Goal: Information Seeking & Learning: Learn about a topic

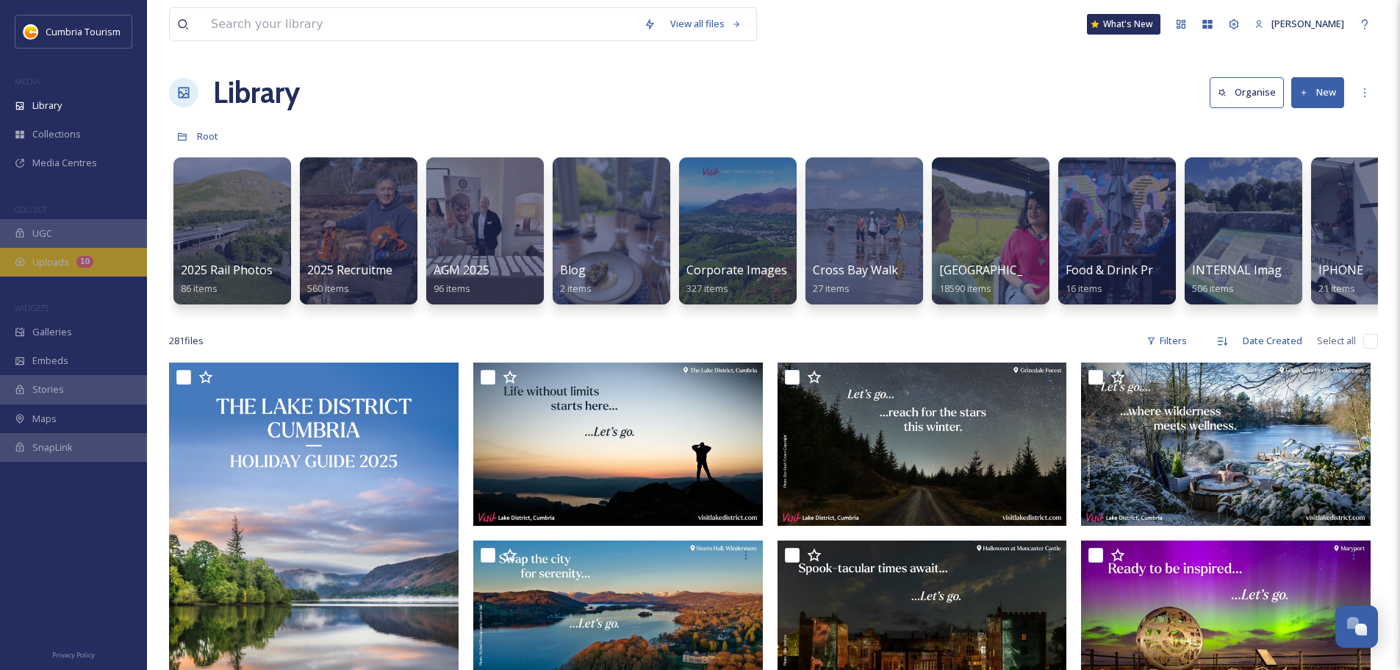
scroll to position [4838, 0]
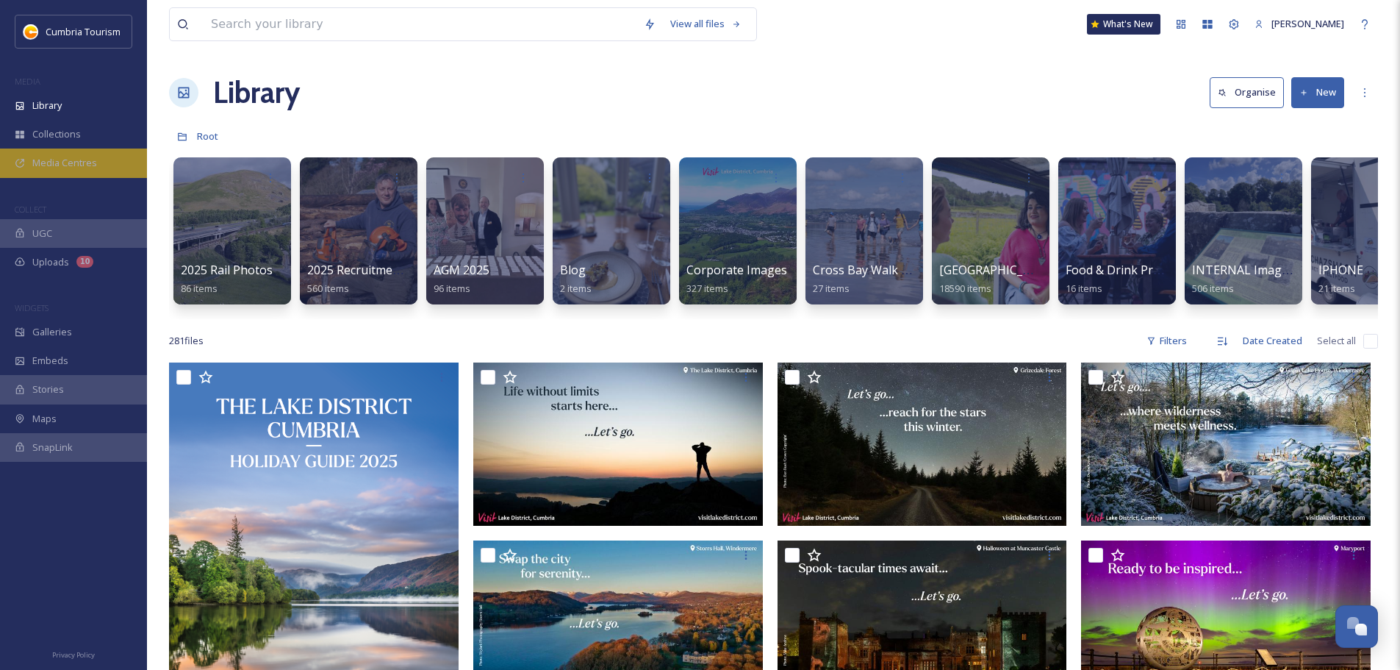
click at [46, 162] on span "Media Centres" at bounding box center [64, 163] width 65 height 14
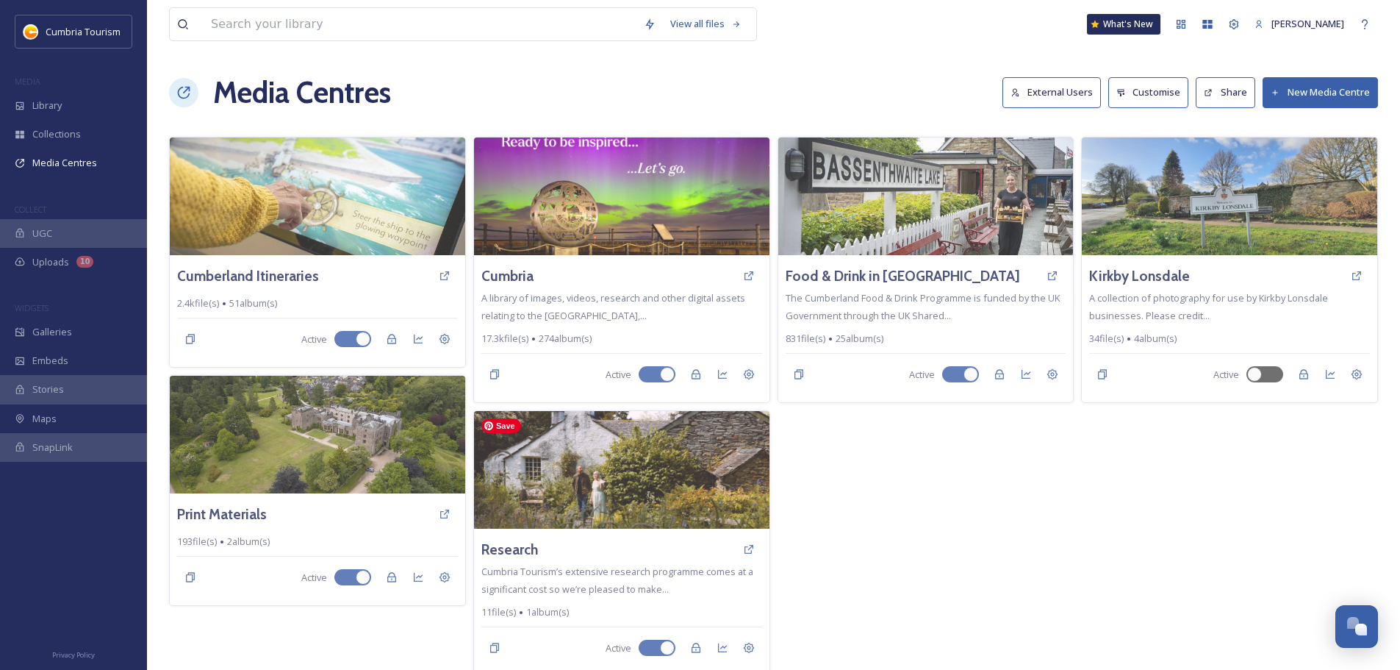
scroll to position [7, 0]
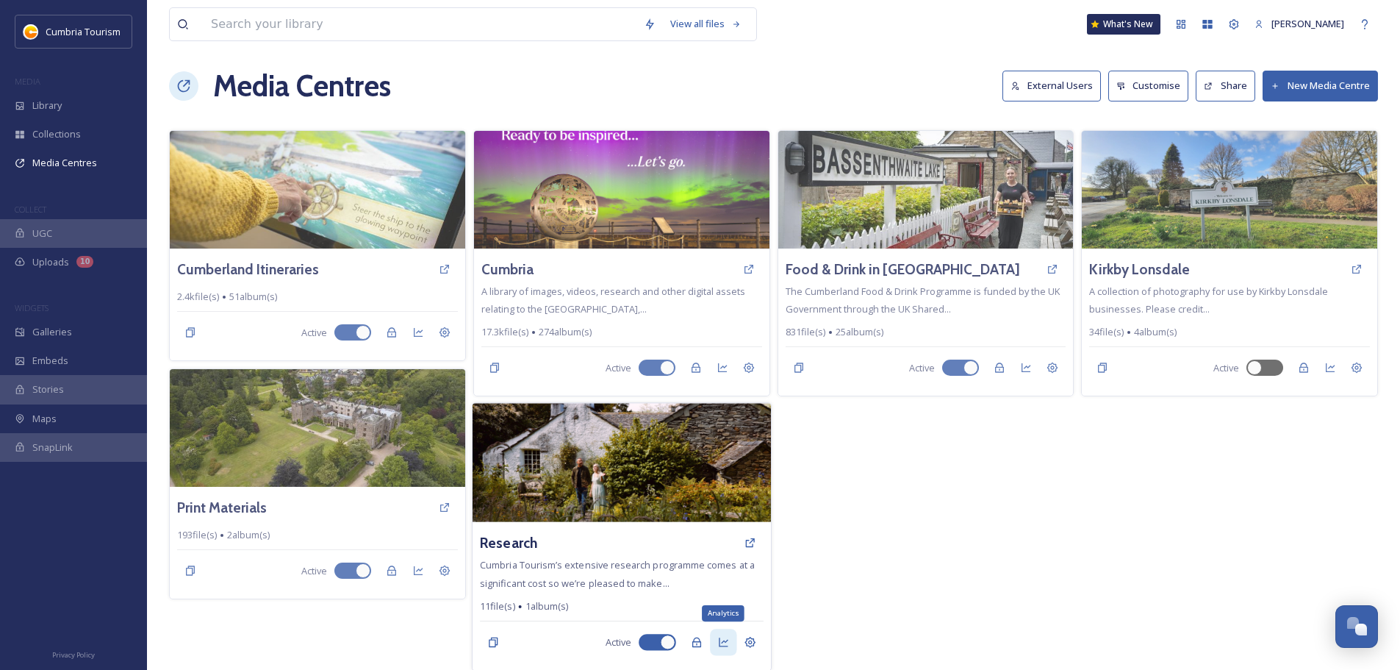
click at [730, 640] on div "Analytics" at bounding box center [723, 642] width 26 height 26
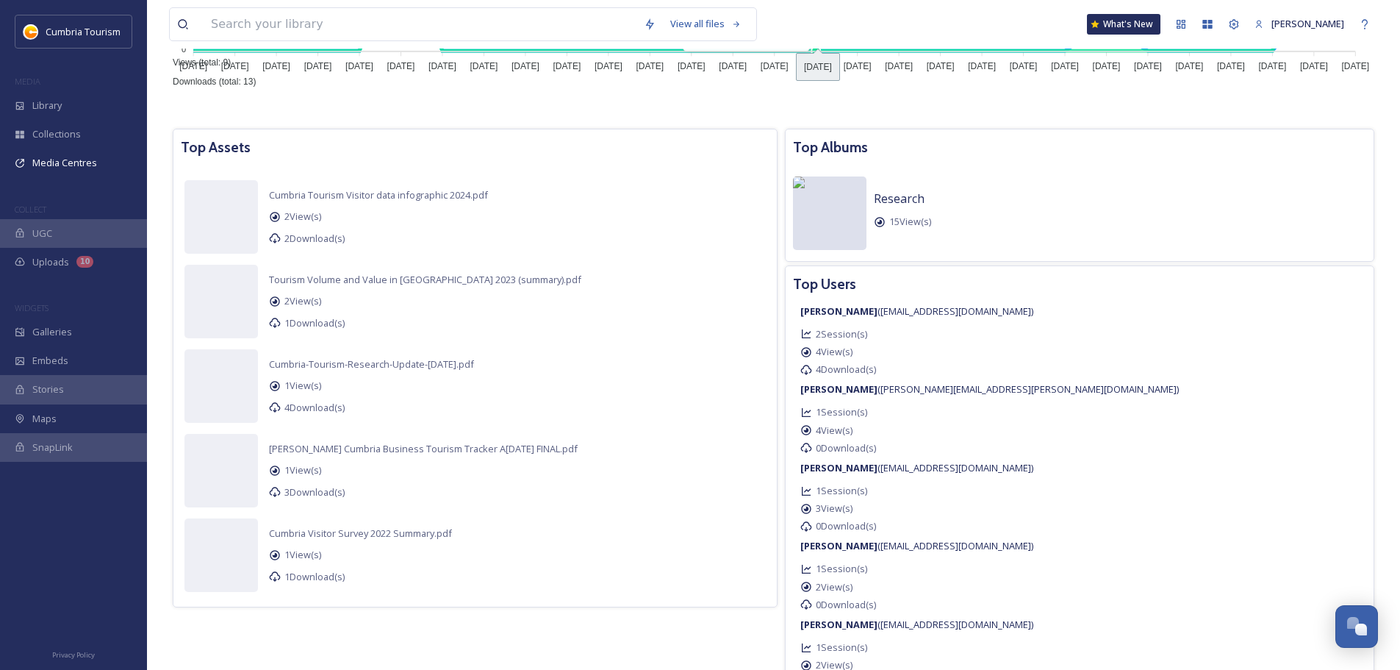
scroll to position [368, 0]
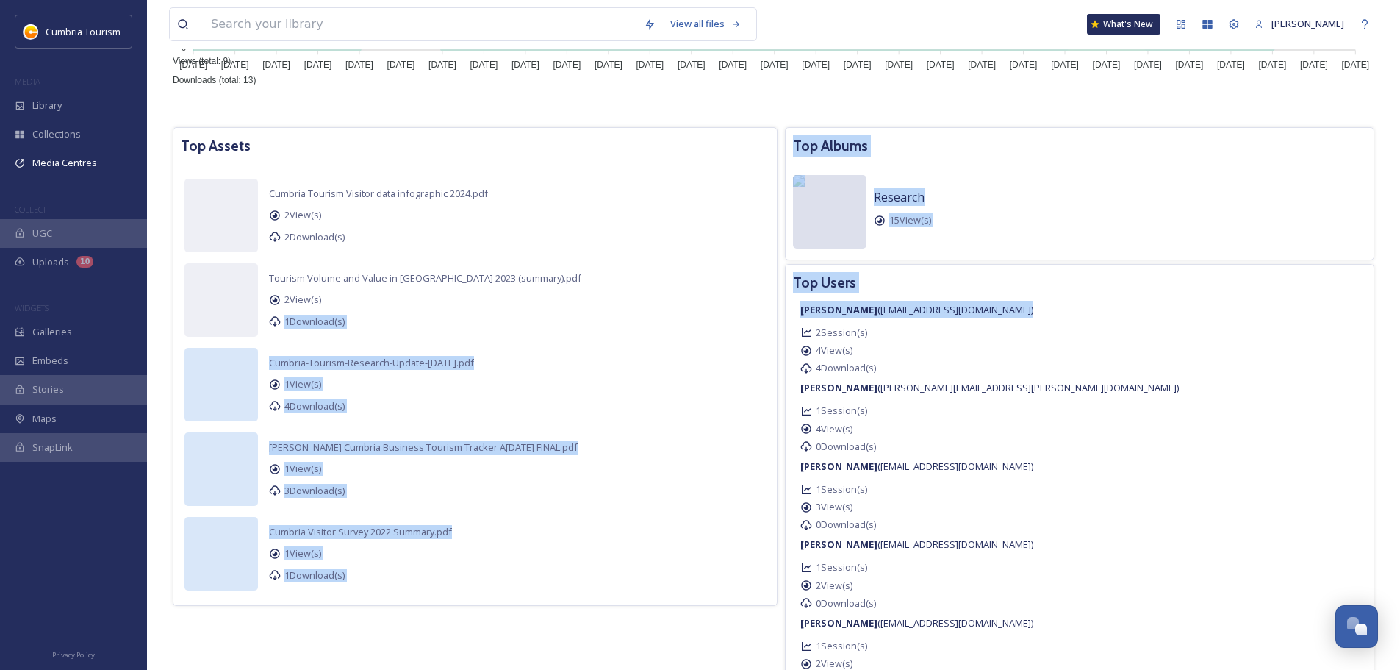
drag, startPoint x: 1082, startPoint y: 321, endPoint x: 865, endPoint y: 312, distance: 217.0
click at [865, 312] on div "Top Assets application/pdf Cumbria Tourism Visitor data infographic 2024.pdf 2 …" at bounding box center [773, 413] width 1209 height 580
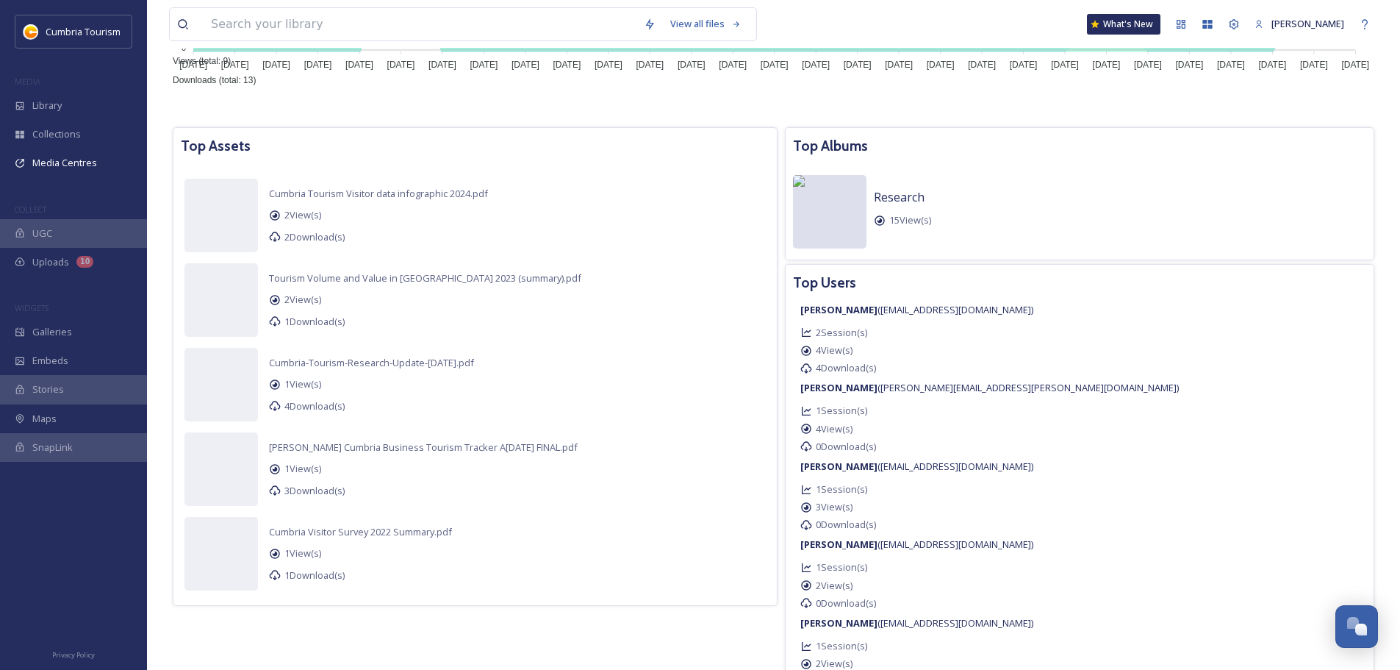
click at [1214, 338] on div "[PERSON_NAME] ( [EMAIL_ADDRESS][DOMAIN_NAME] ) 2 Session(s) 4 View(s) 4 Downloa…" at bounding box center [1080, 340] width 574 height 79
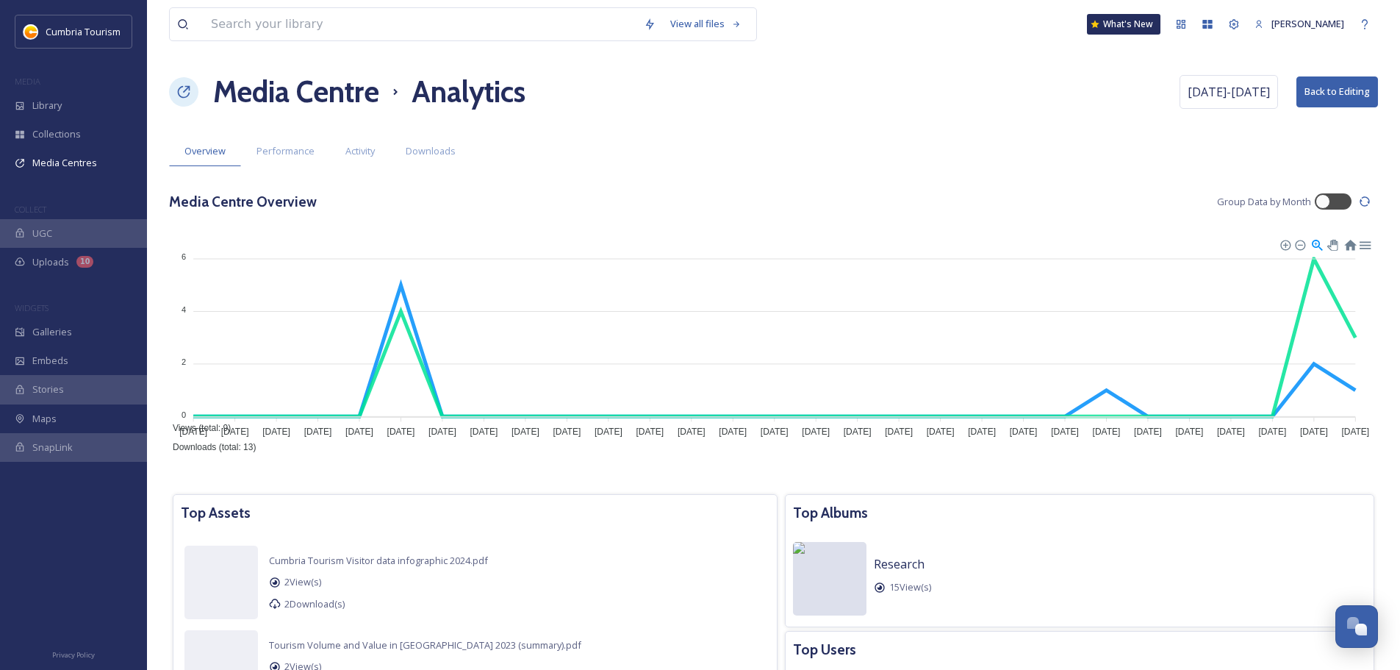
scroll to position [0, 0]
click at [320, 157] on div "Performance" at bounding box center [285, 152] width 89 height 30
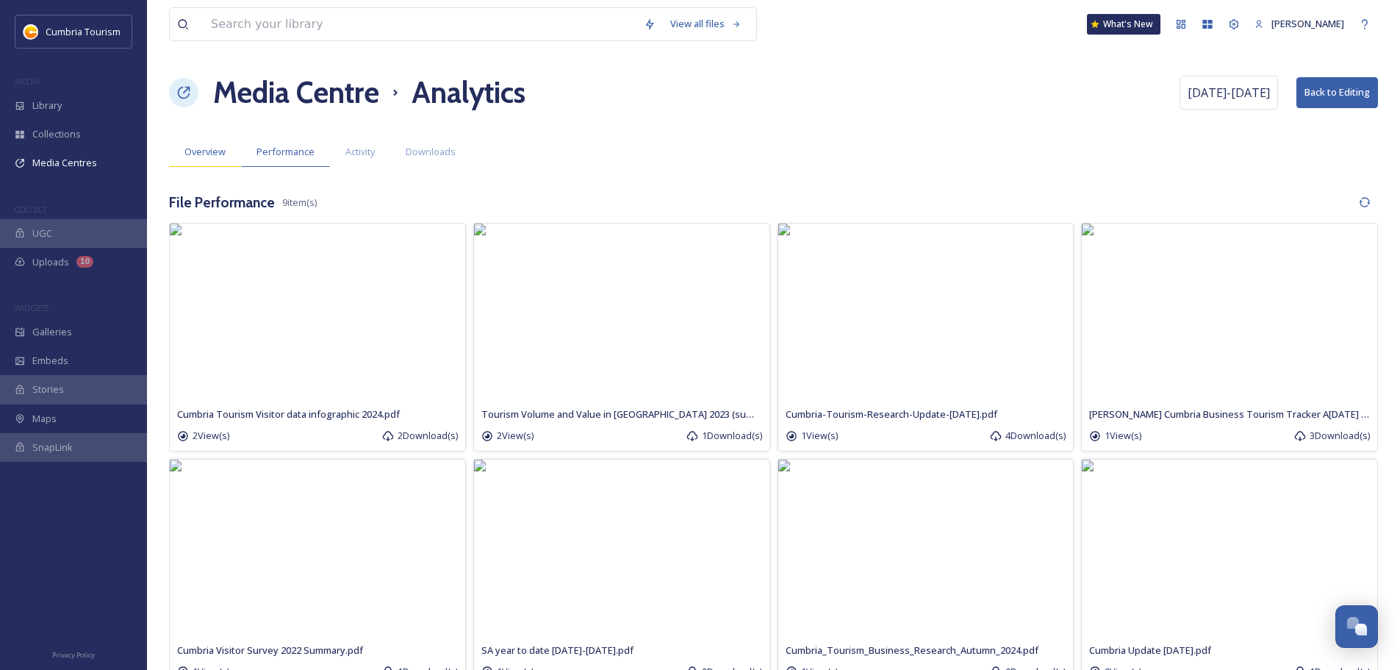
click at [171, 151] on div "Overview" at bounding box center [205, 152] width 72 height 30
